Goal: Find specific page/section: Find specific page/section

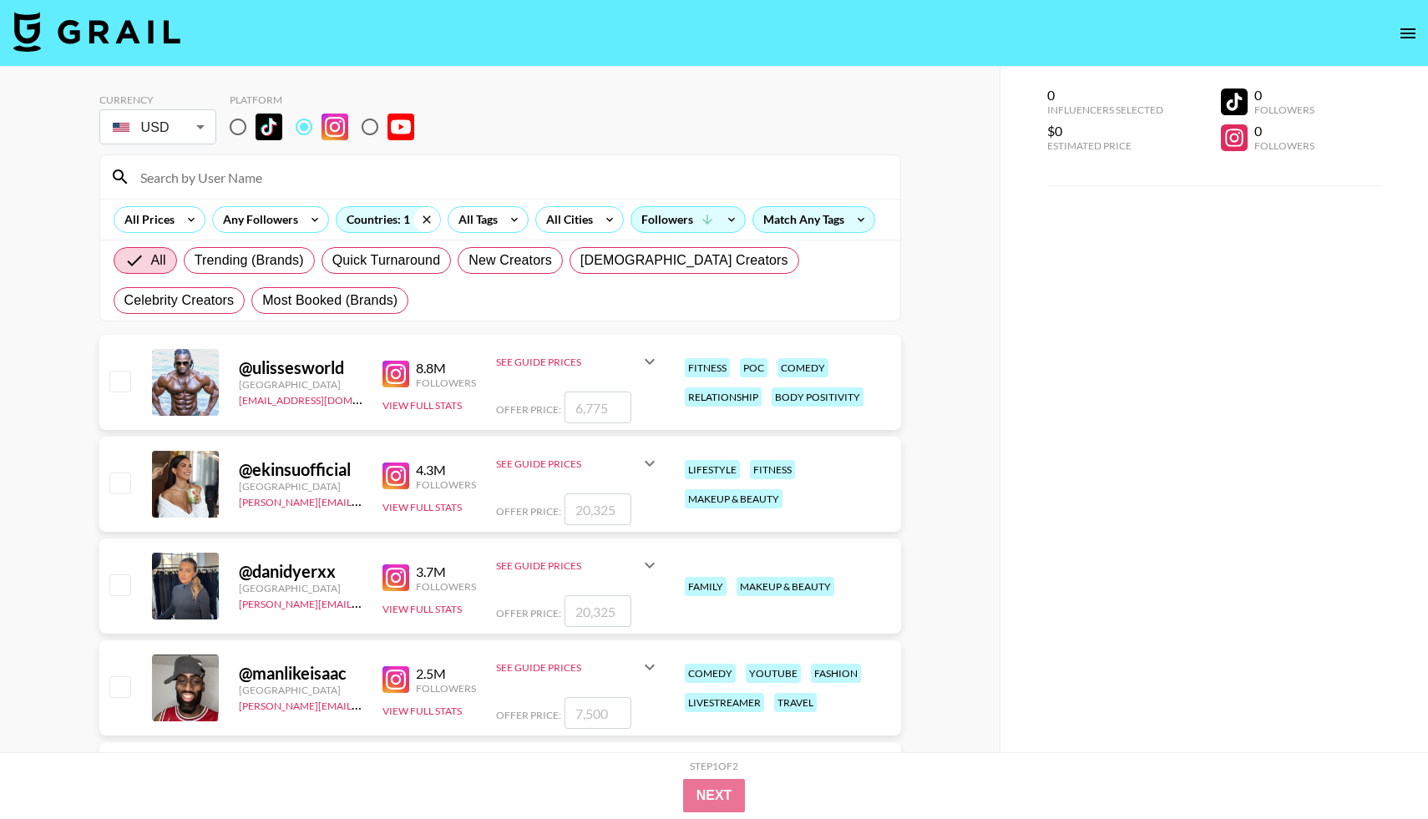
click at [423, 216] on icon at bounding box center [426, 219] width 27 height 25
click at [381, 222] on div "Countries: 1" at bounding box center [389, 219] width 104 height 25
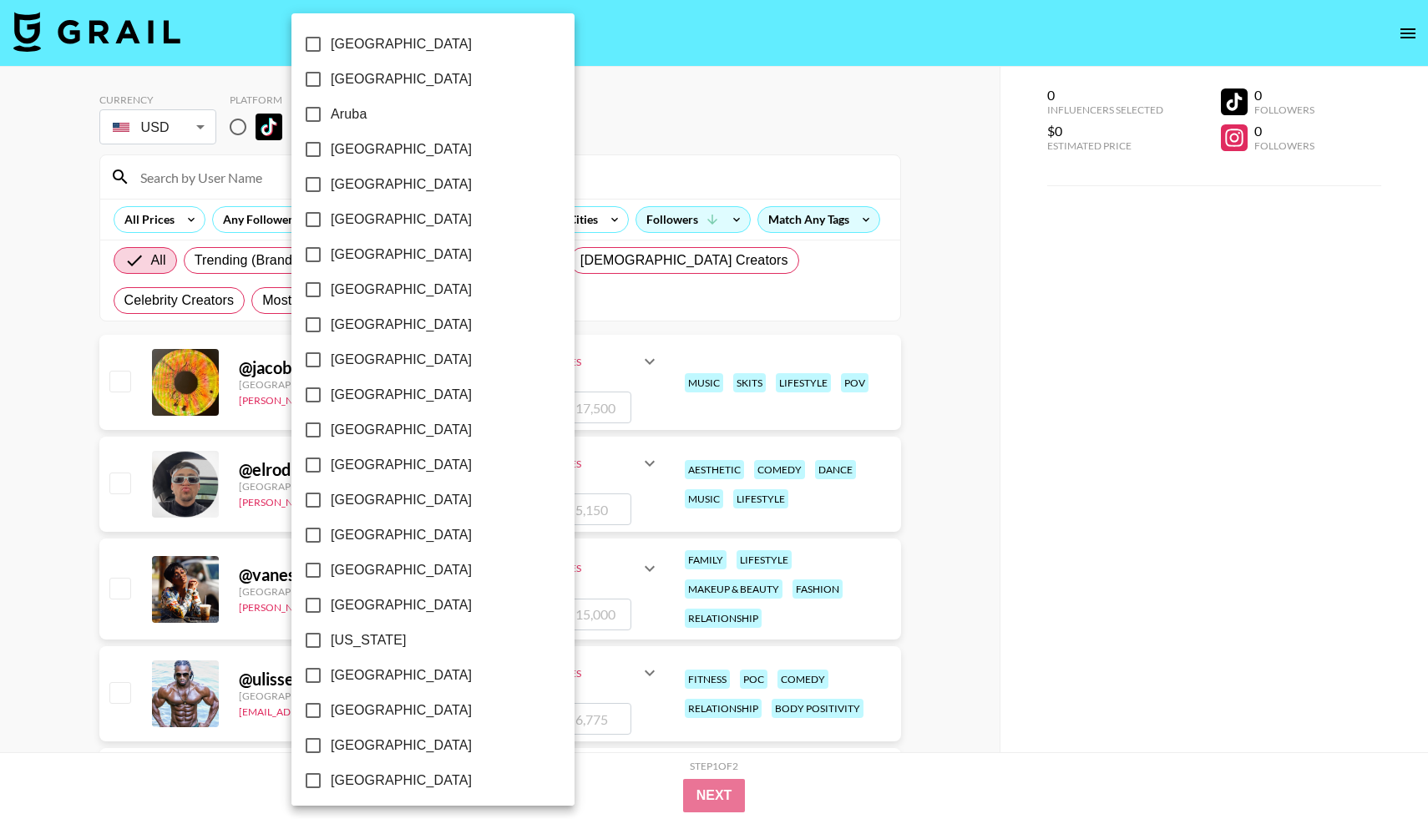
click at [381, 222] on span "[GEOGRAPHIC_DATA]" at bounding box center [401, 220] width 141 height 20
click at [331, 222] on input "[GEOGRAPHIC_DATA]" at bounding box center [313, 219] width 35 height 35
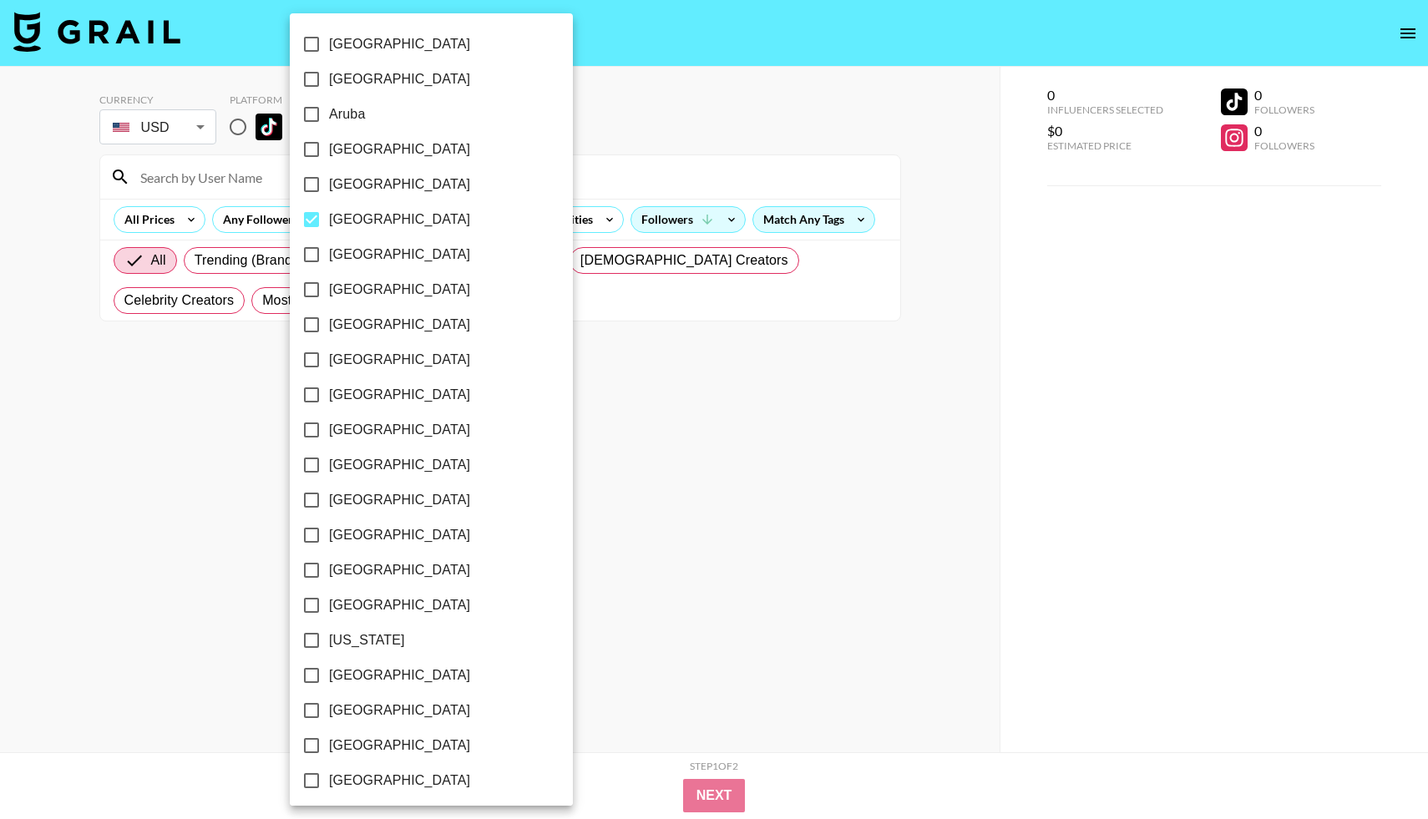
click at [381, 222] on span "[GEOGRAPHIC_DATA]" at bounding box center [399, 220] width 141 height 20
click at [329, 222] on input "[GEOGRAPHIC_DATA]" at bounding box center [311, 219] width 35 height 35
checkbox input "false"
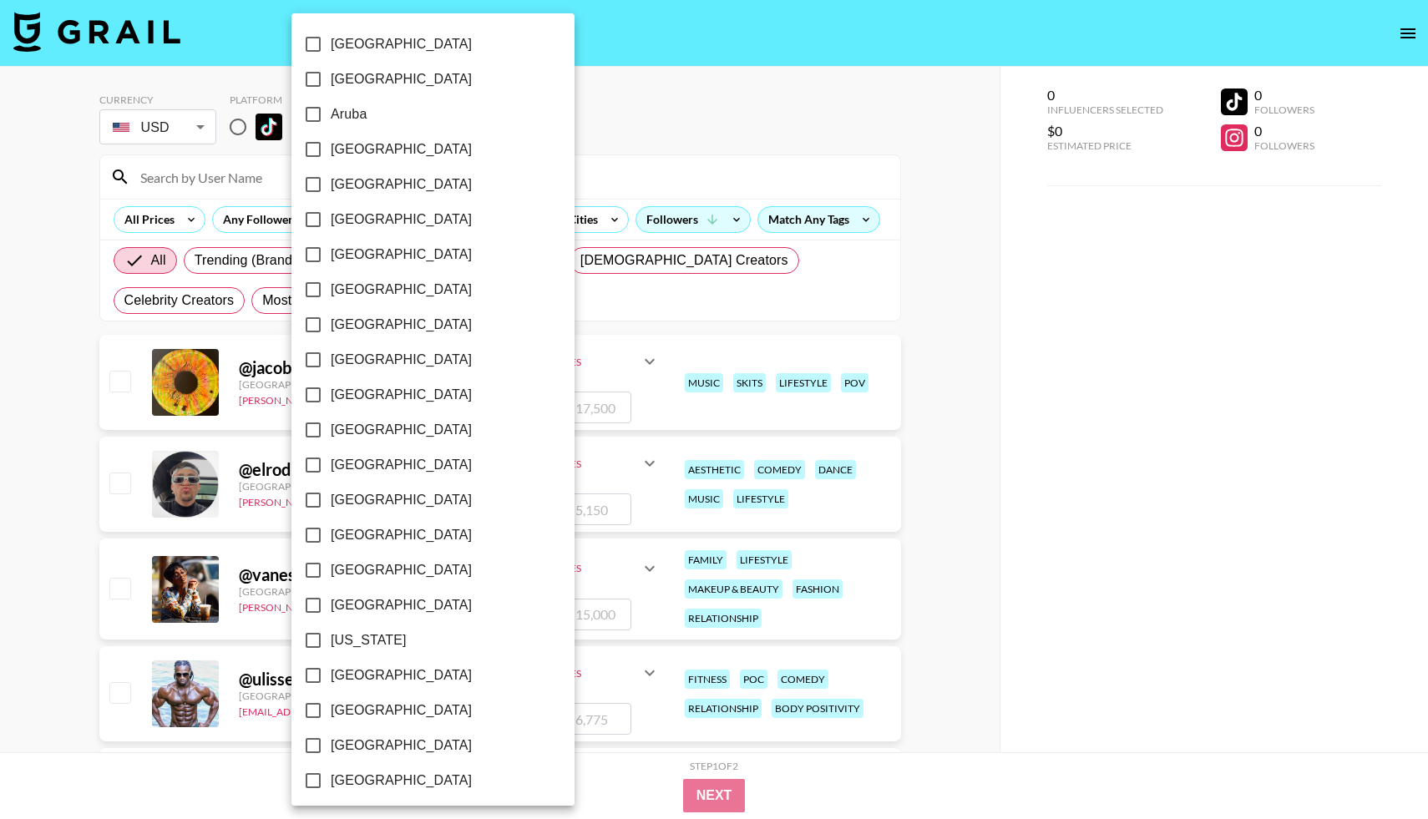
click at [639, 116] on div at bounding box center [714, 409] width 1428 height 819
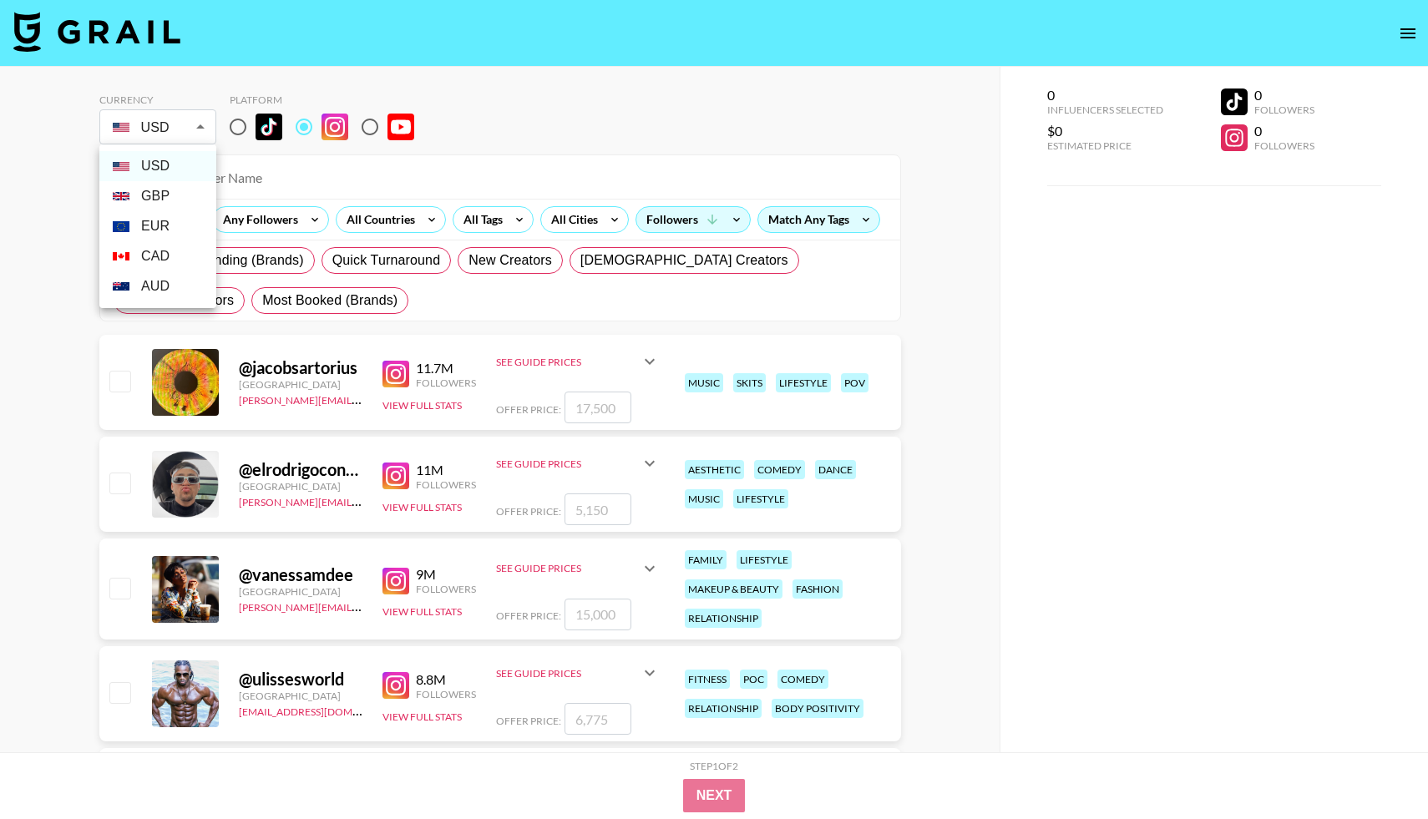
click at [168, 119] on div at bounding box center [714, 409] width 1428 height 819
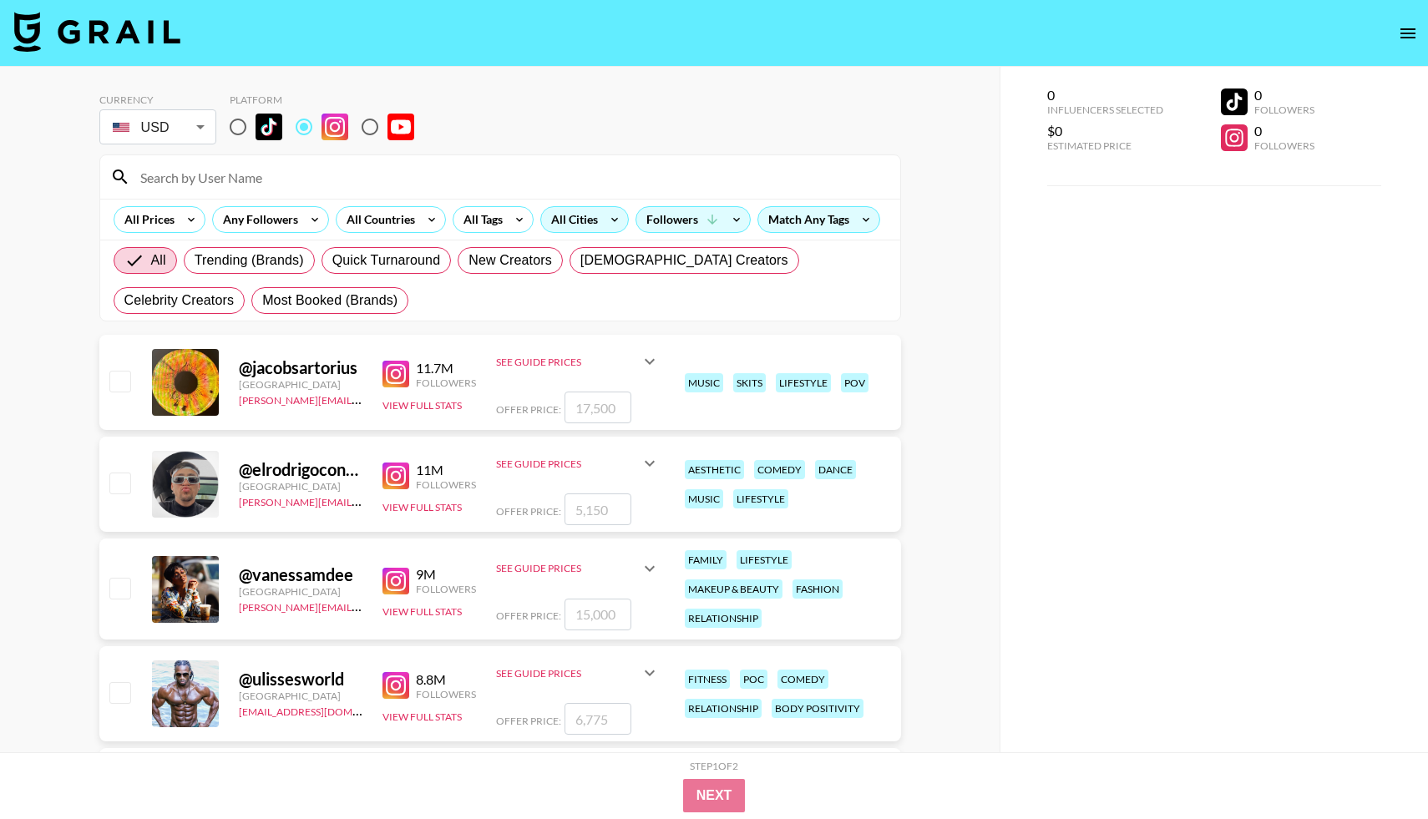
click at [585, 229] on div "All Cities" at bounding box center [571, 219] width 60 height 25
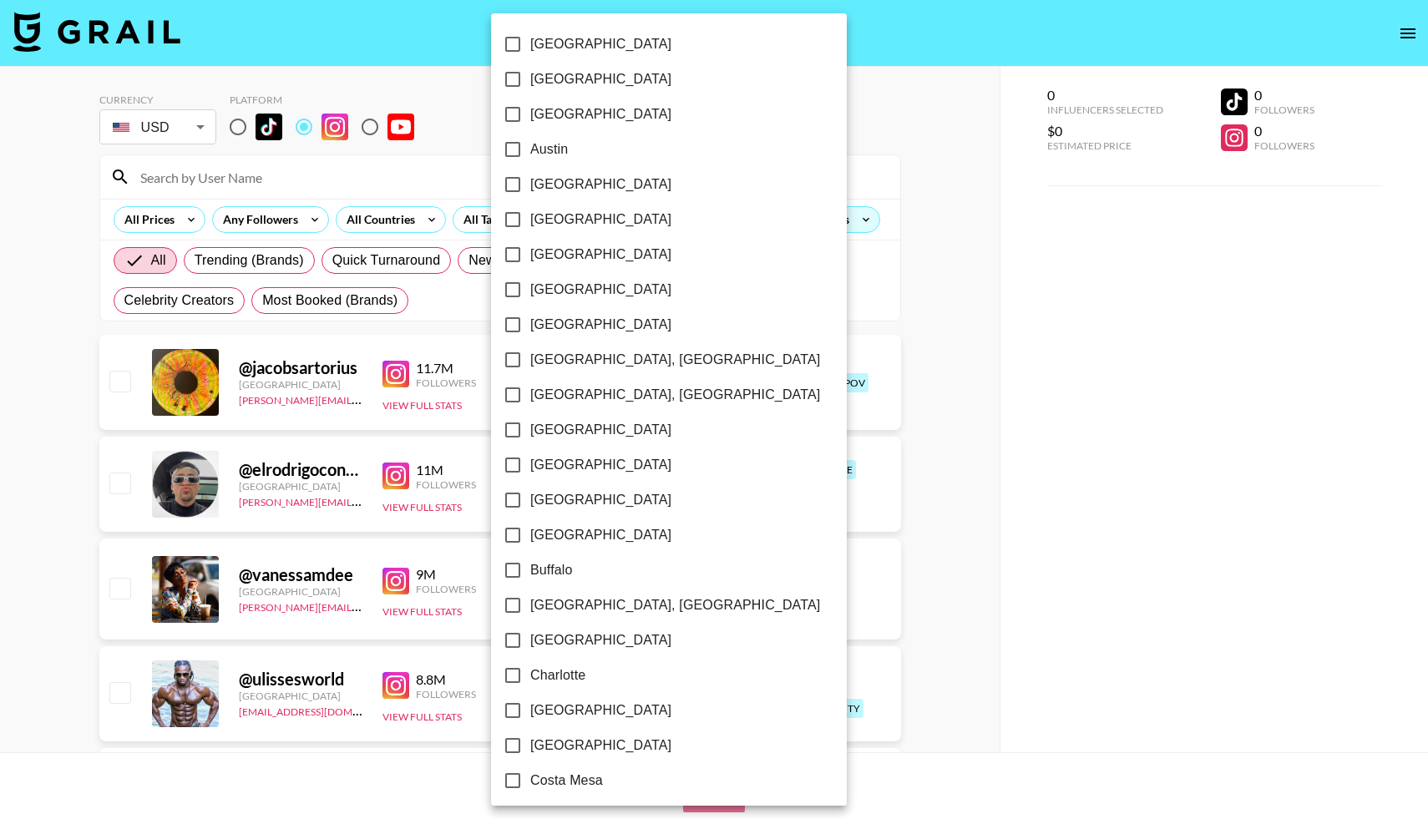
click at [705, 136] on div at bounding box center [714, 409] width 1428 height 819
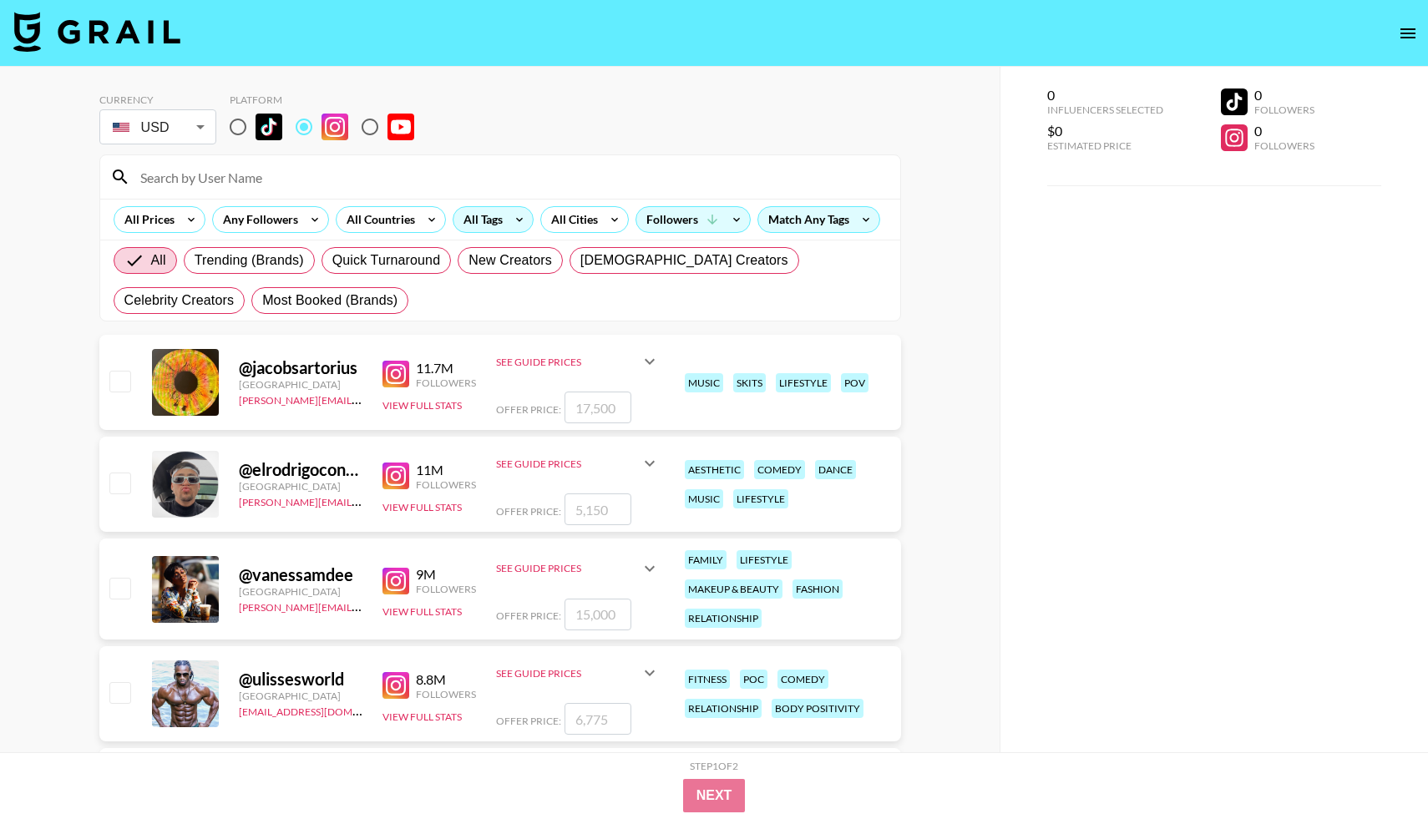
click at [488, 216] on div "All Tags" at bounding box center [479, 219] width 53 height 25
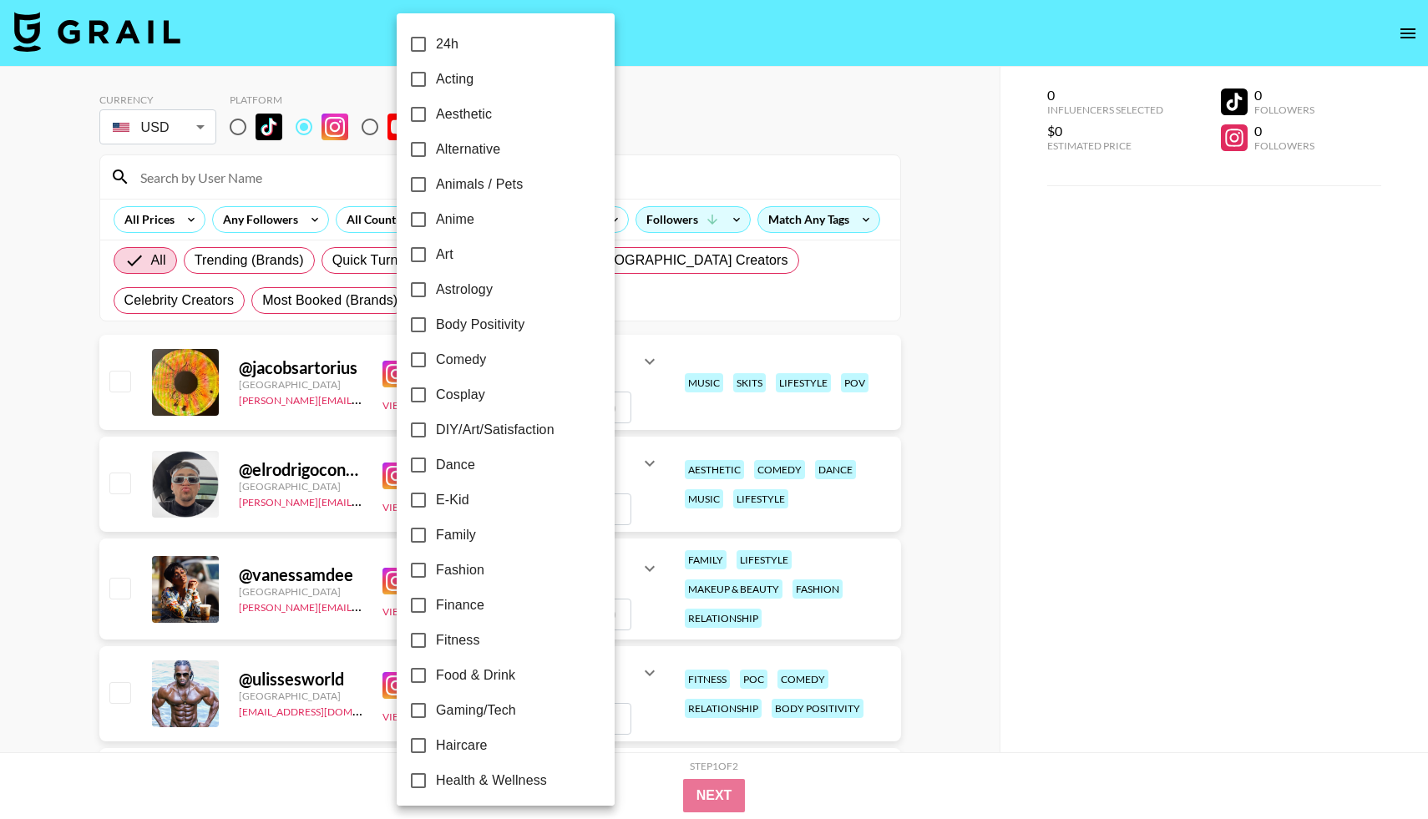
click at [644, 101] on div at bounding box center [714, 409] width 1428 height 819
